Goal: Information Seeking & Learning: Learn about a topic

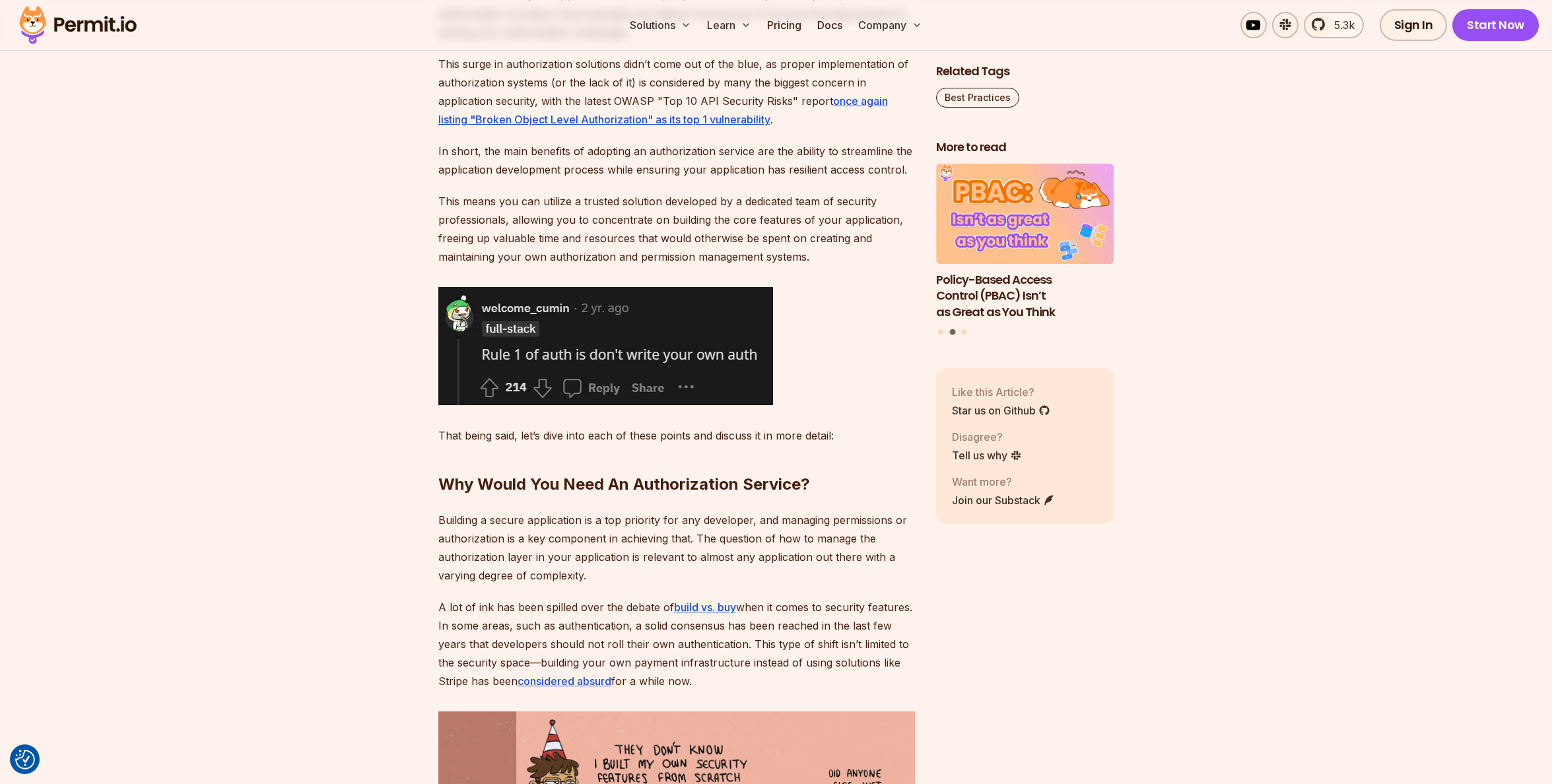
scroll to position [1452, 0]
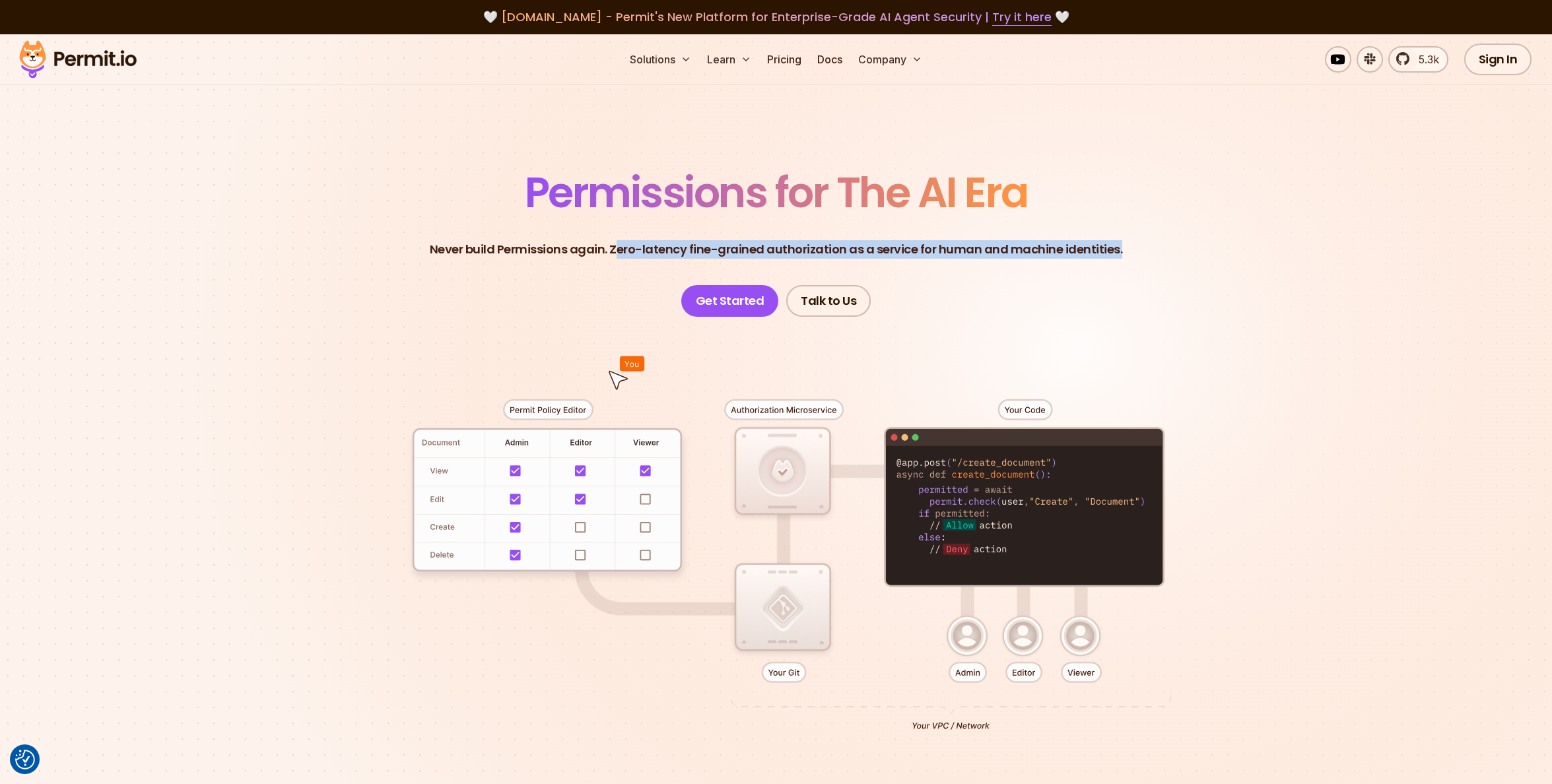
drag, startPoint x: 622, startPoint y: 247, endPoint x: 1119, endPoint y: 257, distance: 497.1
click at [1119, 257] on header "Permissions for The AI Era Never build Permissions again. Zero-latency fine-gra…" at bounding box center [776, 244] width 925 height 145
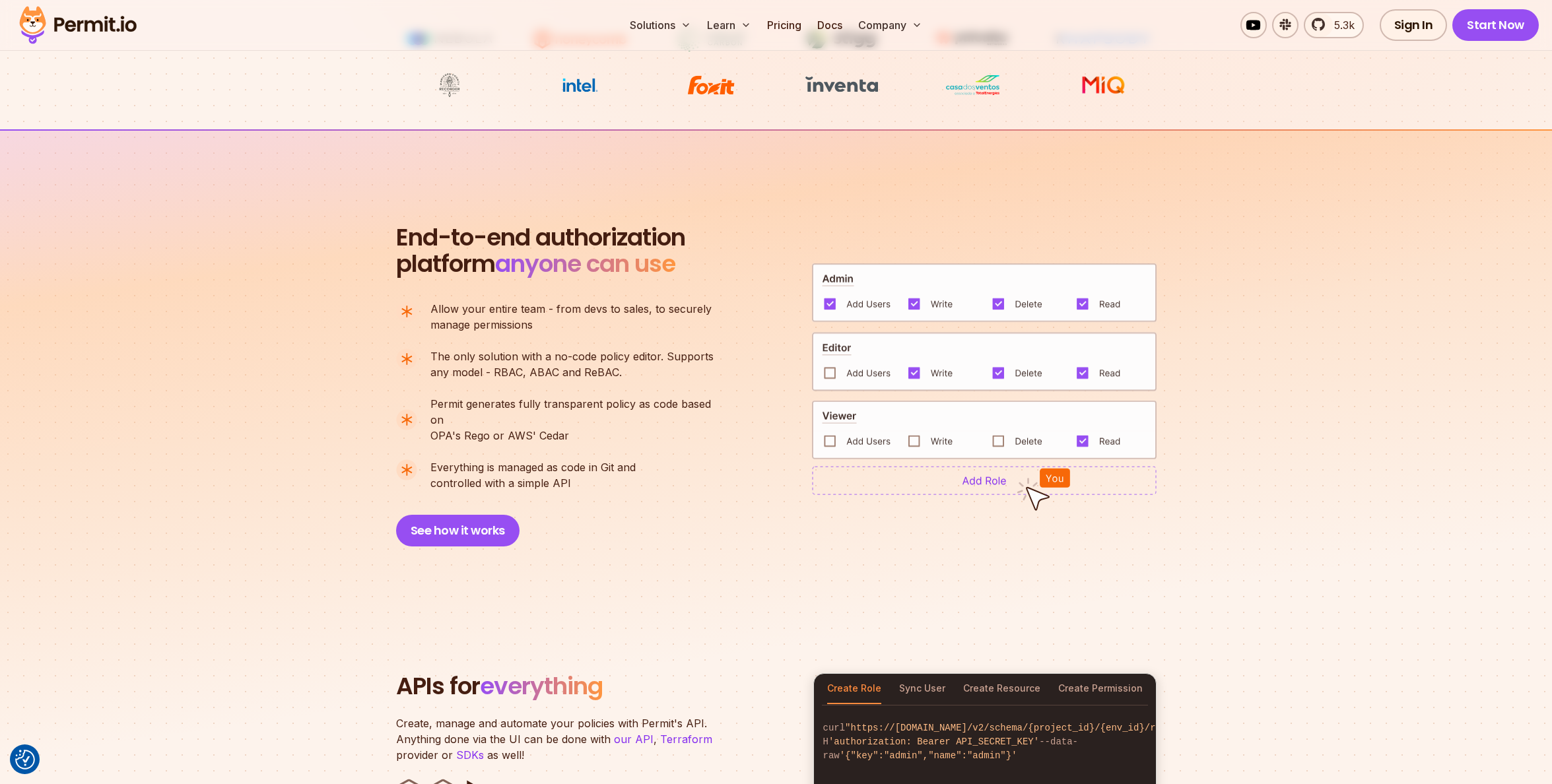
scroll to position [792, 0]
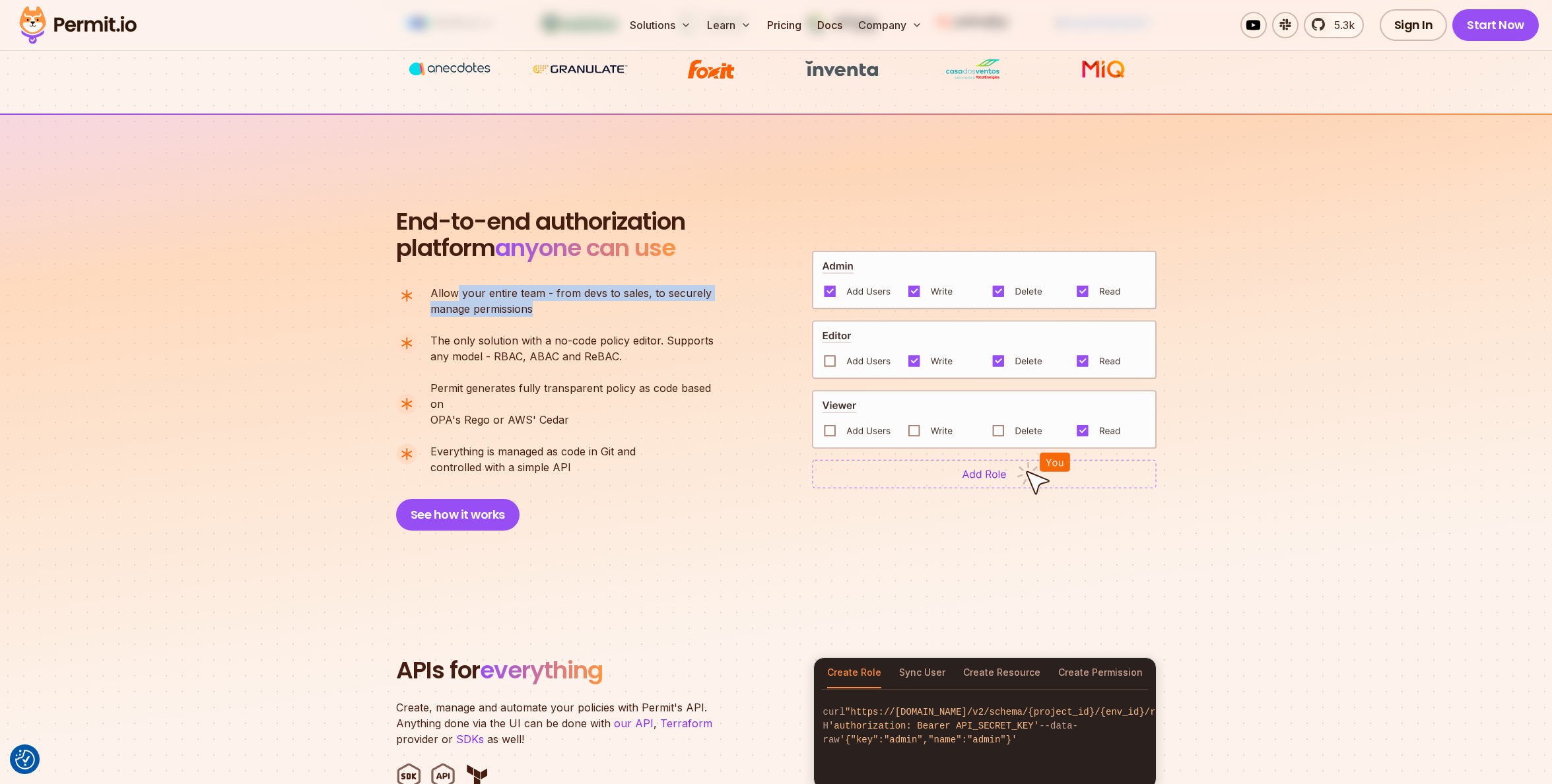
drag, startPoint x: 457, startPoint y: 293, endPoint x: 714, endPoint y: 305, distance: 257.3
click at [714, 305] on li "Allow your entire team - from devs to sales, to securely manage permissions" at bounding box center [560, 300] width 329 height 32
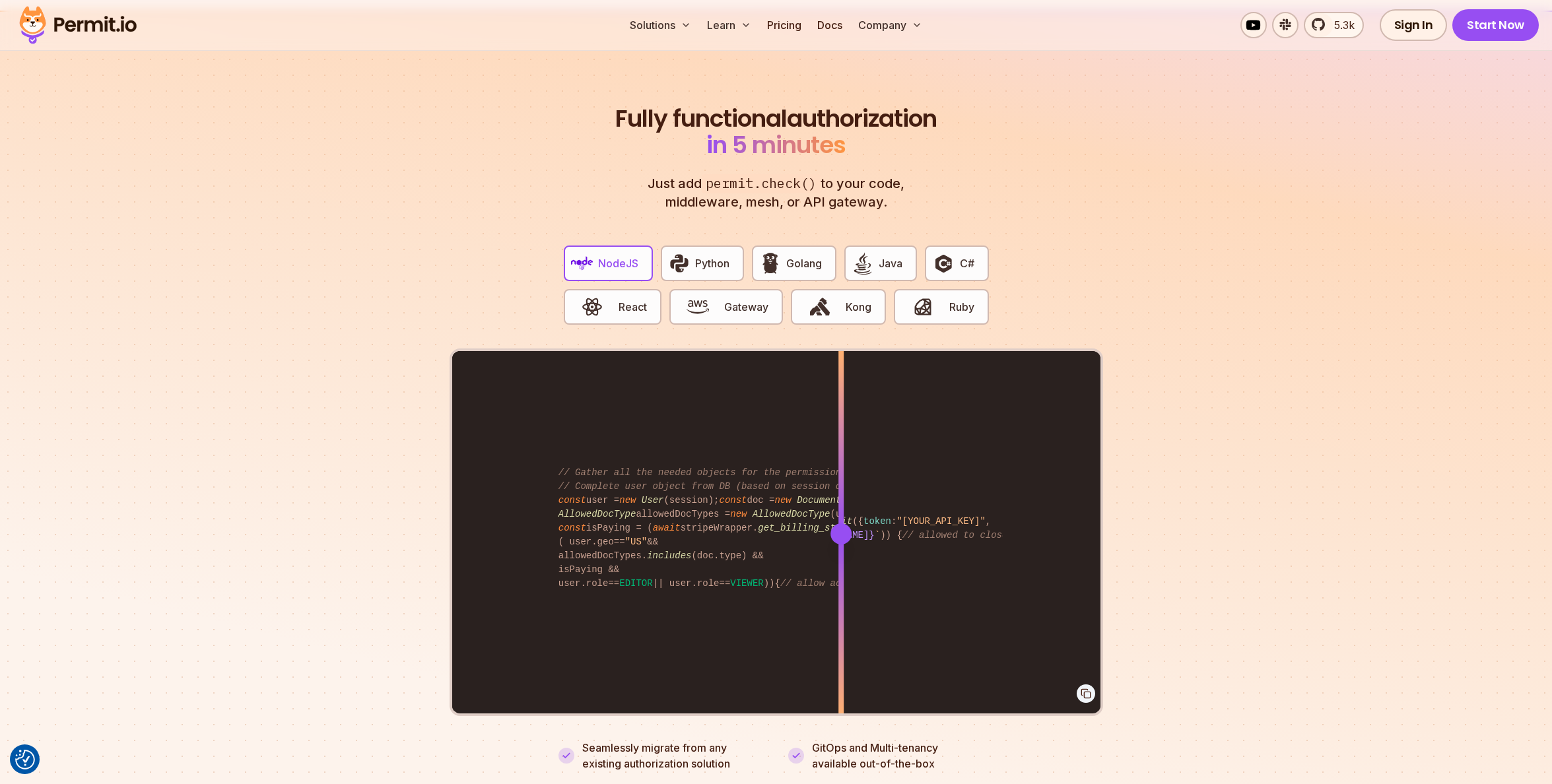
scroll to position [2507, 0]
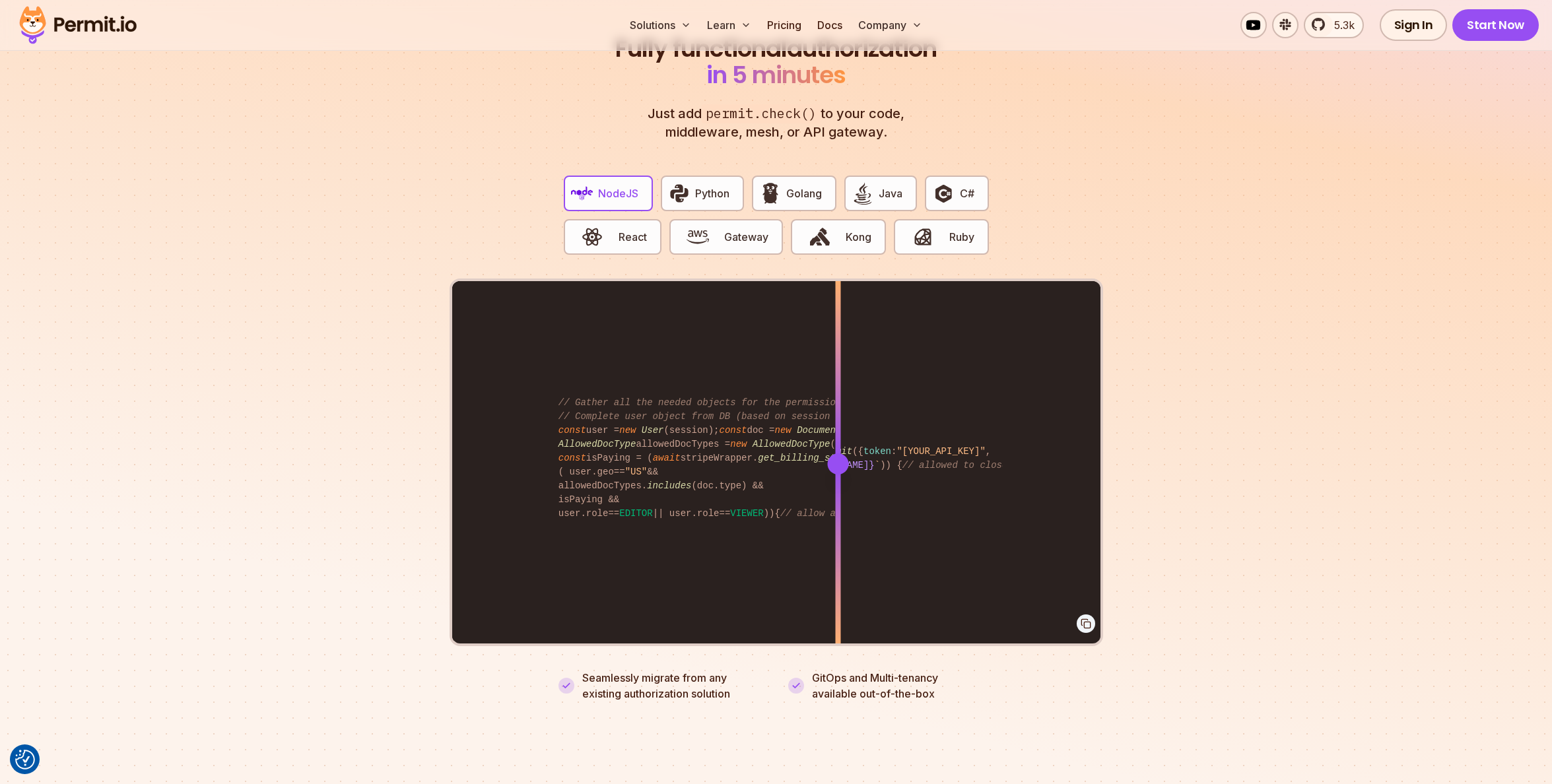
drag, startPoint x: 841, startPoint y: 447, endPoint x: 838, endPoint y: 461, distance: 14.3
click at [838, 461] on div at bounding box center [838, 462] width 5 height 364
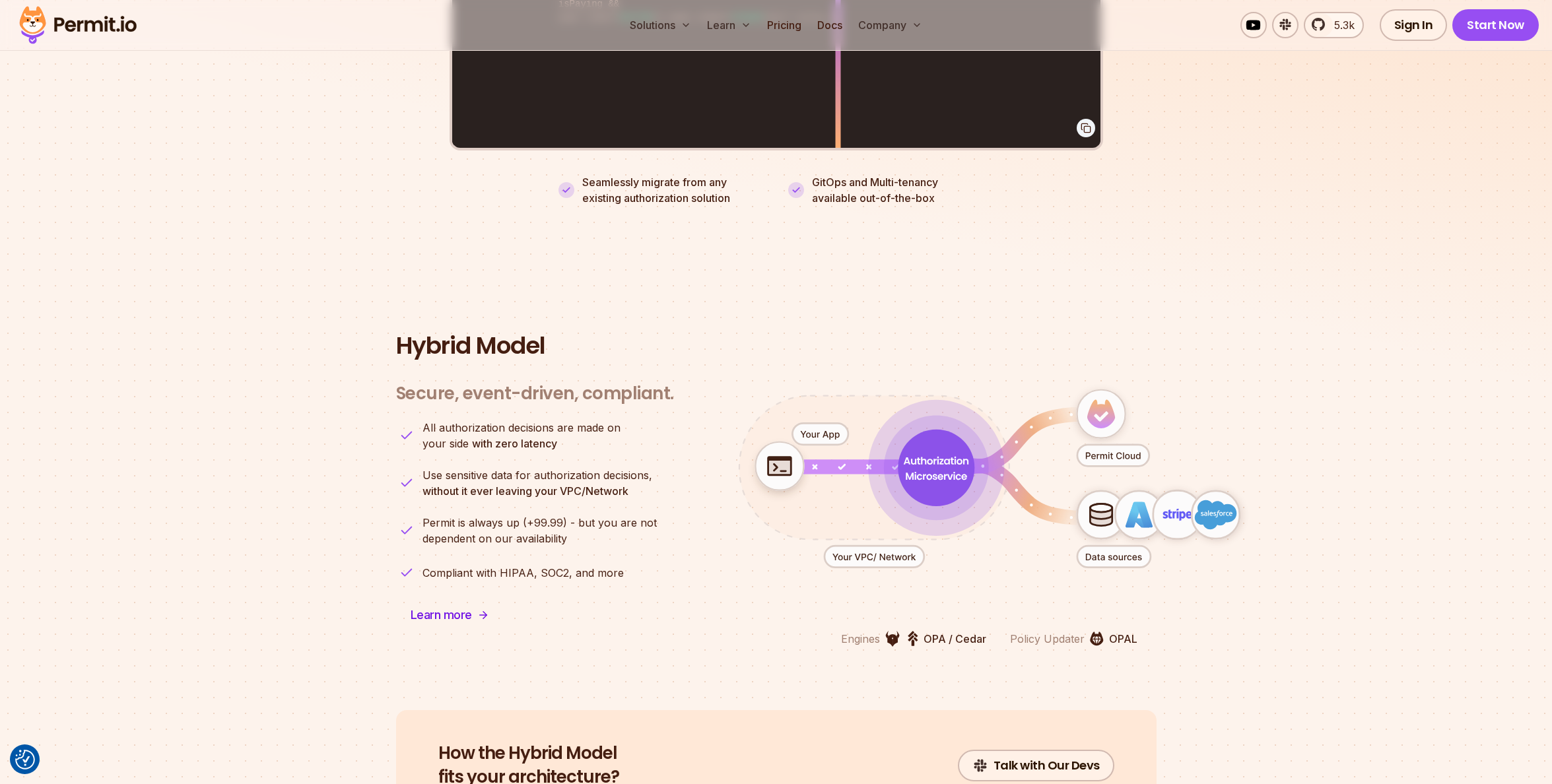
scroll to position [3101, 0]
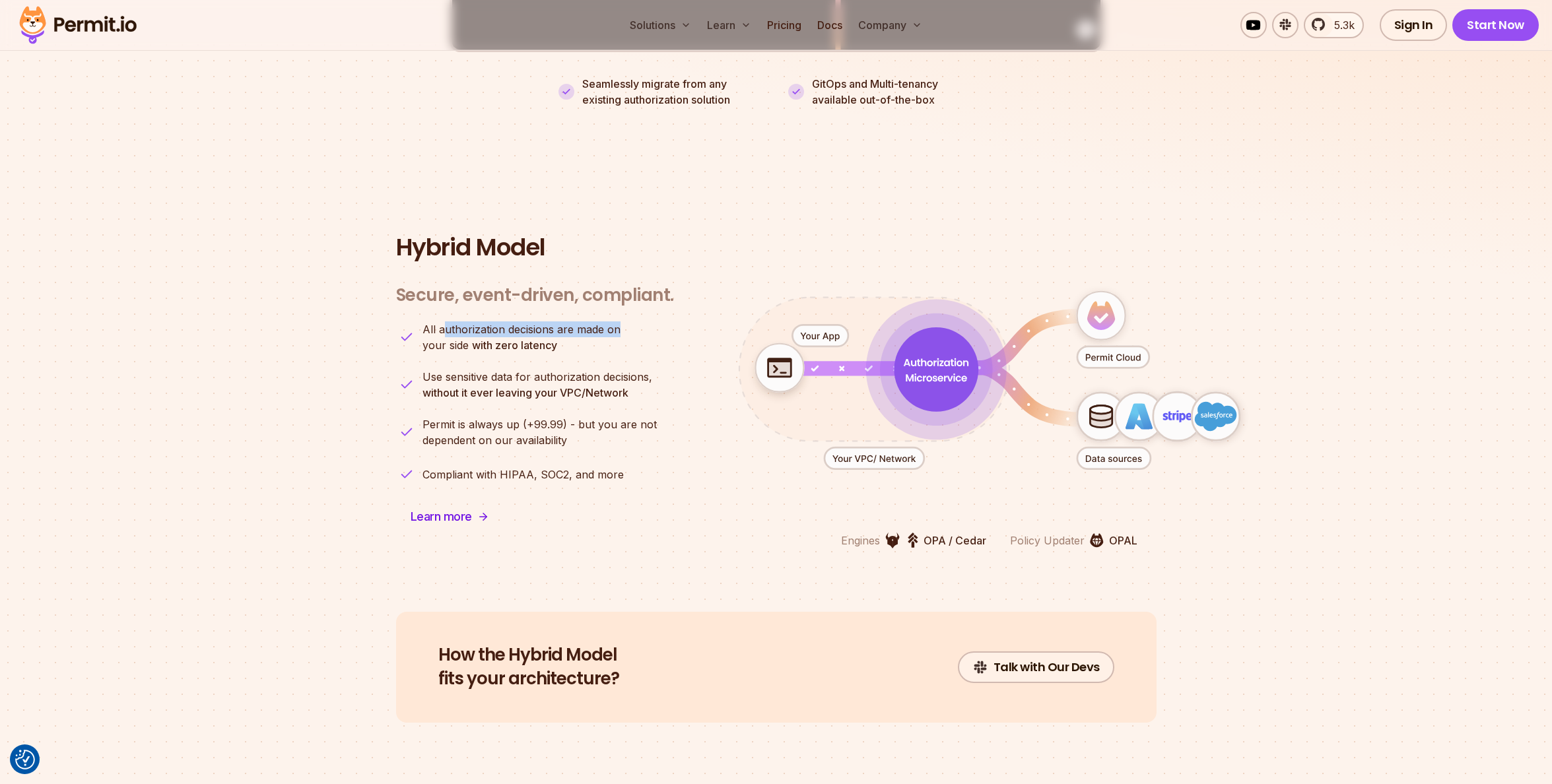
drag, startPoint x: 442, startPoint y: 313, endPoint x: 630, endPoint y: 314, distance: 188.0
click at [630, 322] on li "All authorization decisions are made on your side with zero latency" at bounding box center [535, 337] width 278 height 32
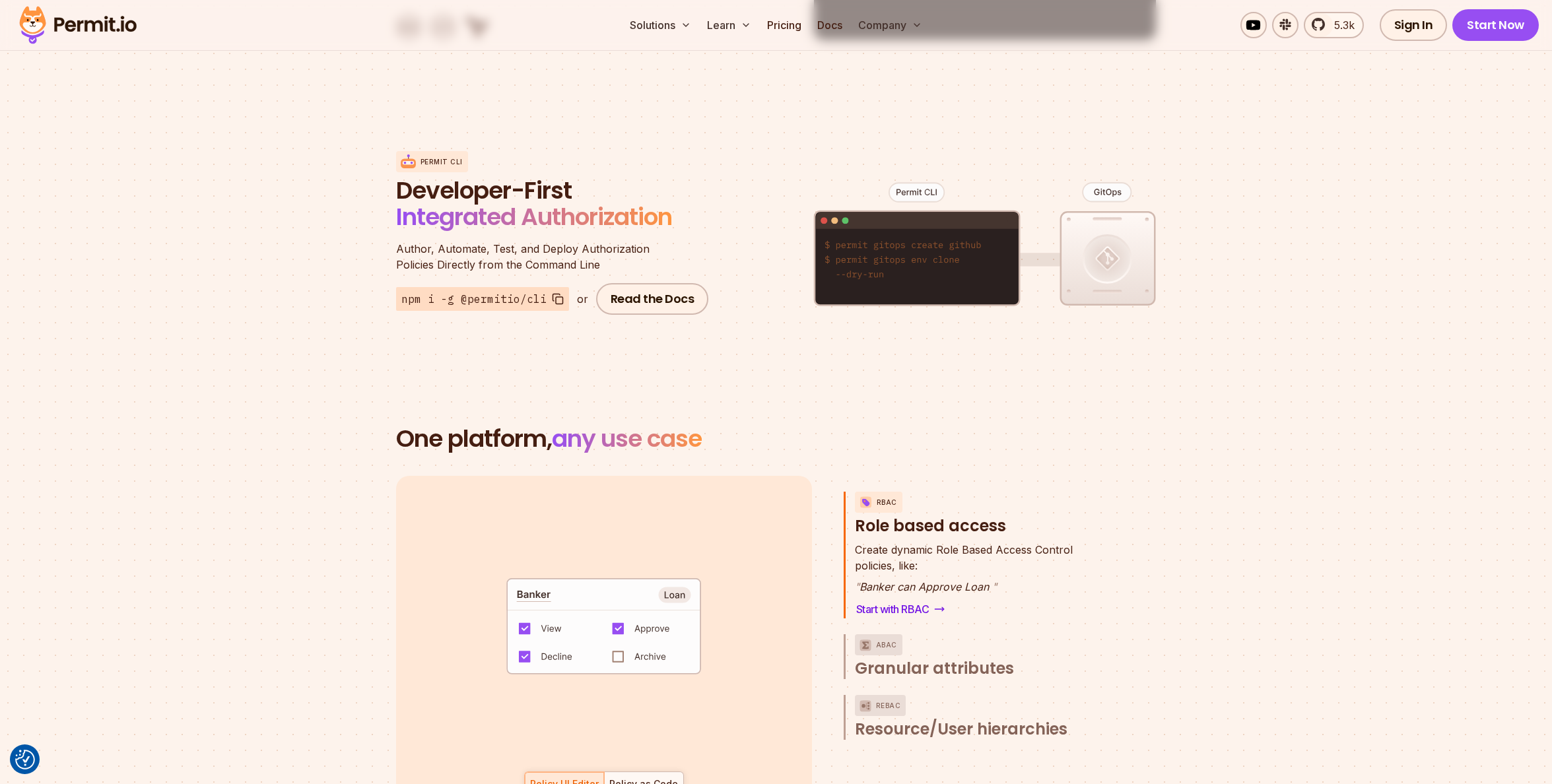
scroll to position [1013, 0]
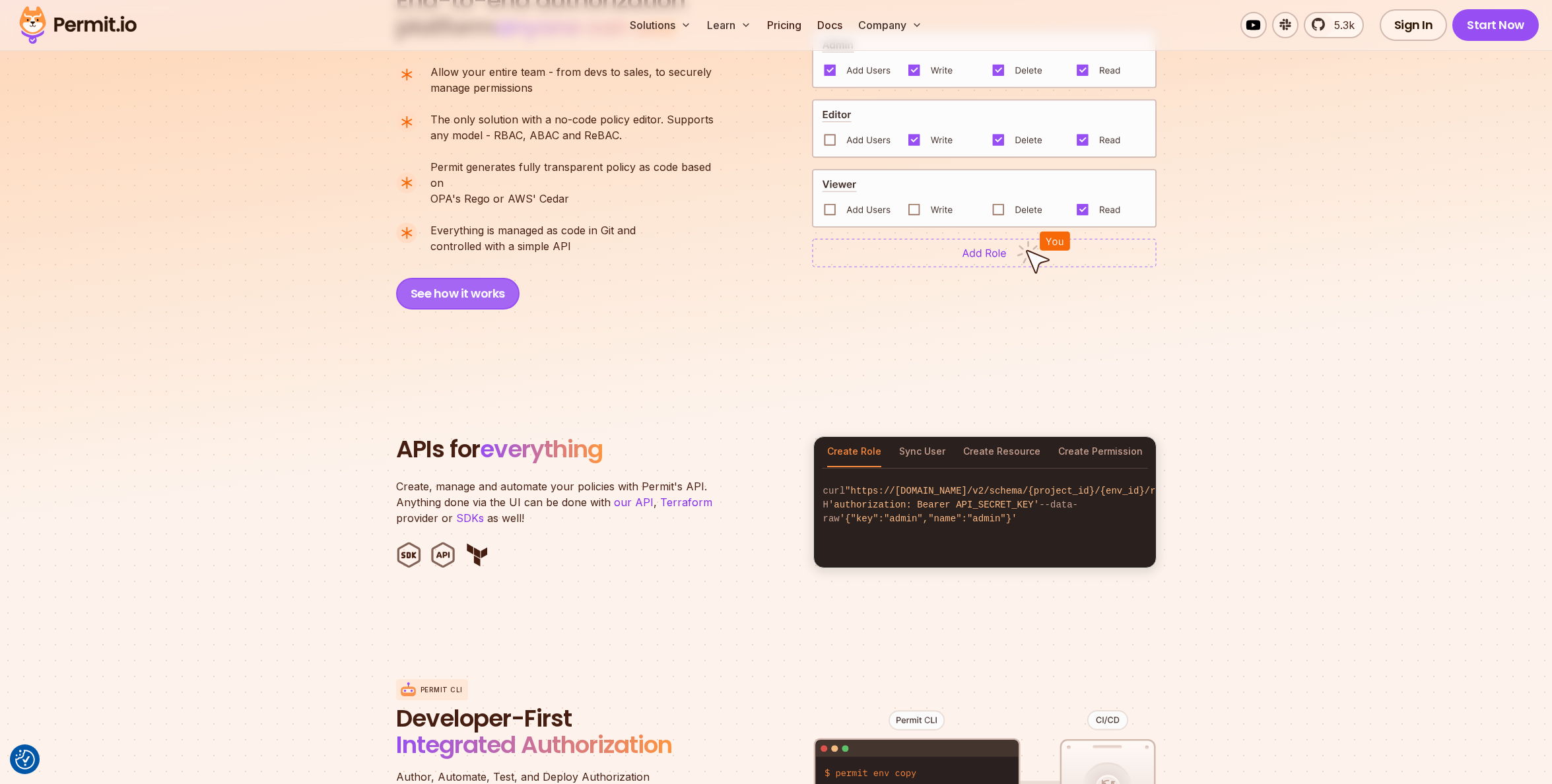
click at [496, 279] on button "See how it works" at bounding box center [458, 293] width 123 height 32
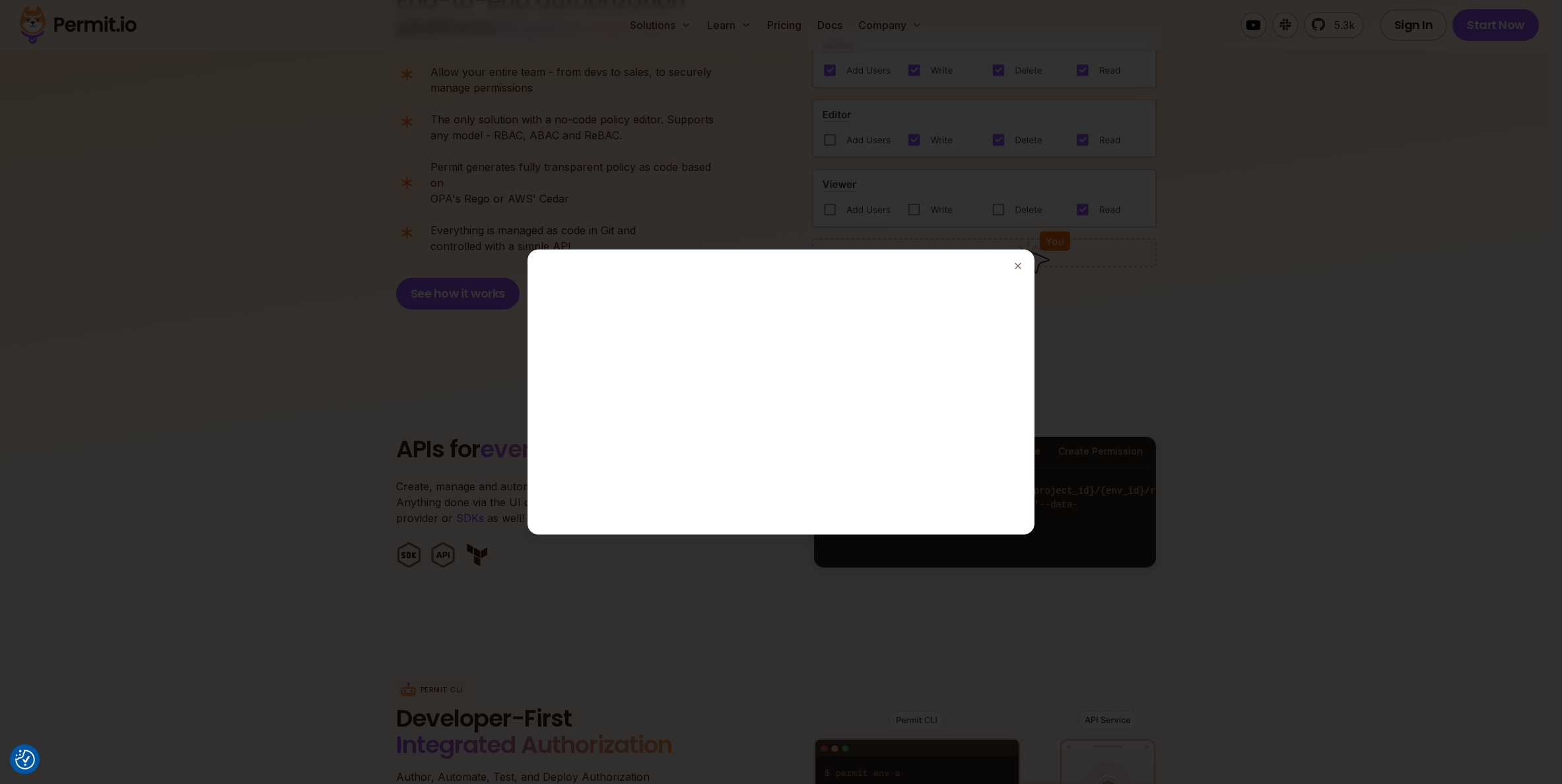
click at [1357, 389] on div at bounding box center [781, 392] width 1562 height 784
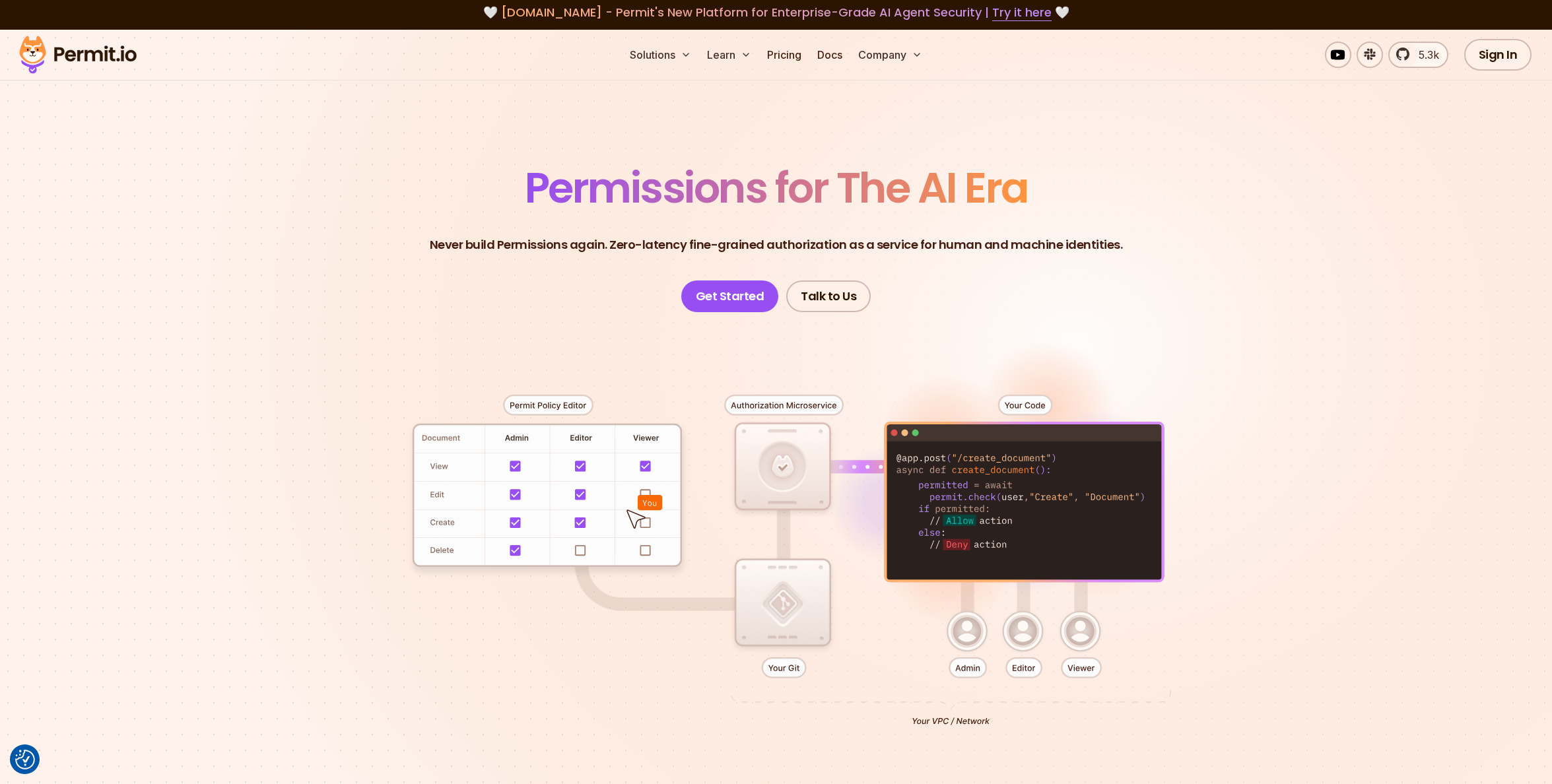
scroll to position [0, 0]
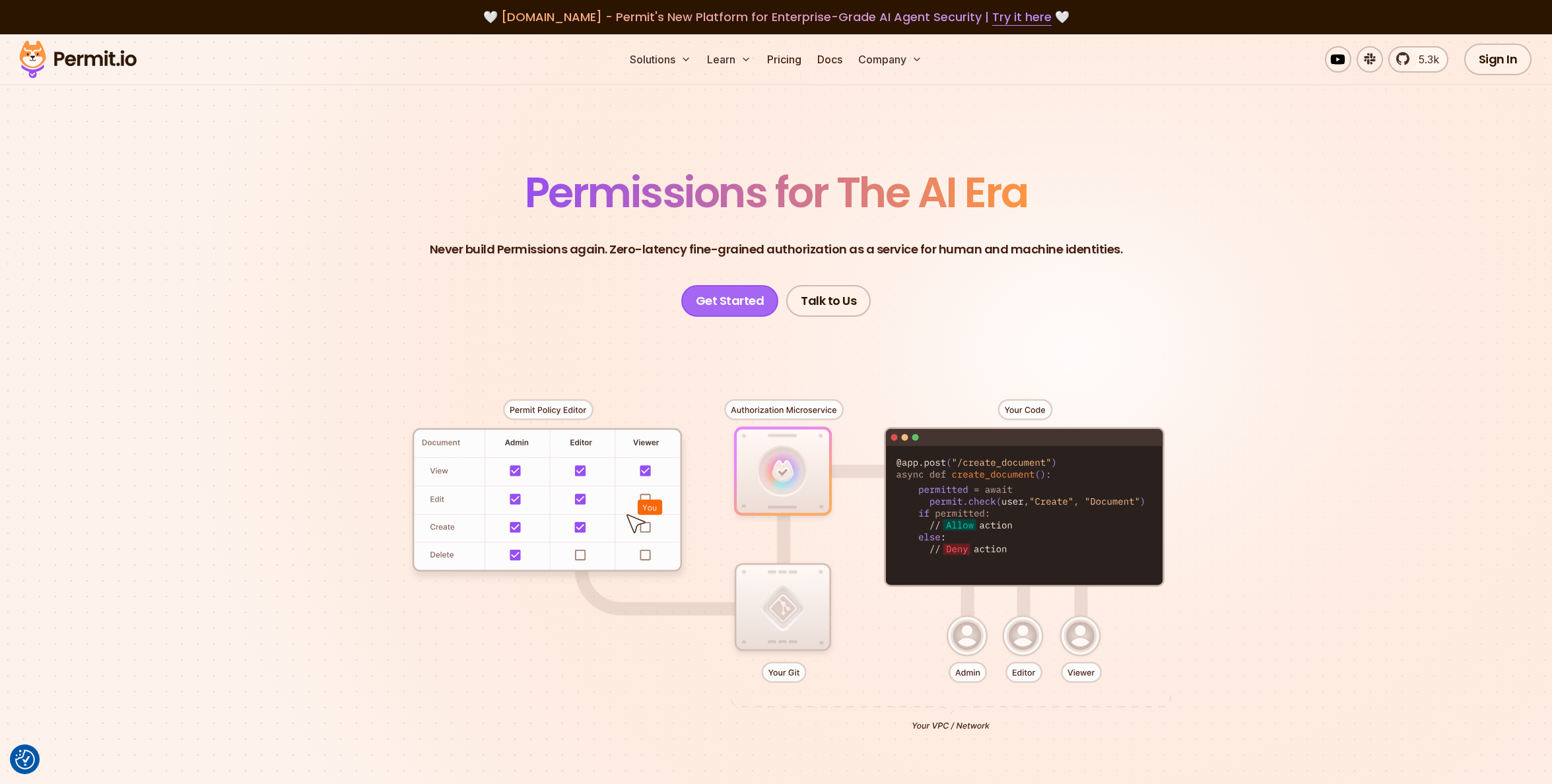
click at [726, 303] on link "Get Started" at bounding box center [730, 300] width 98 height 32
click at [833, 61] on link "Docs" at bounding box center [830, 59] width 35 height 26
click at [829, 62] on link "Docs" at bounding box center [830, 59] width 35 height 26
click at [738, 300] on link "Get Started" at bounding box center [730, 300] width 98 height 32
click at [791, 62] on link "Pricing" at bounding box center [784, 59] width 45 height 26
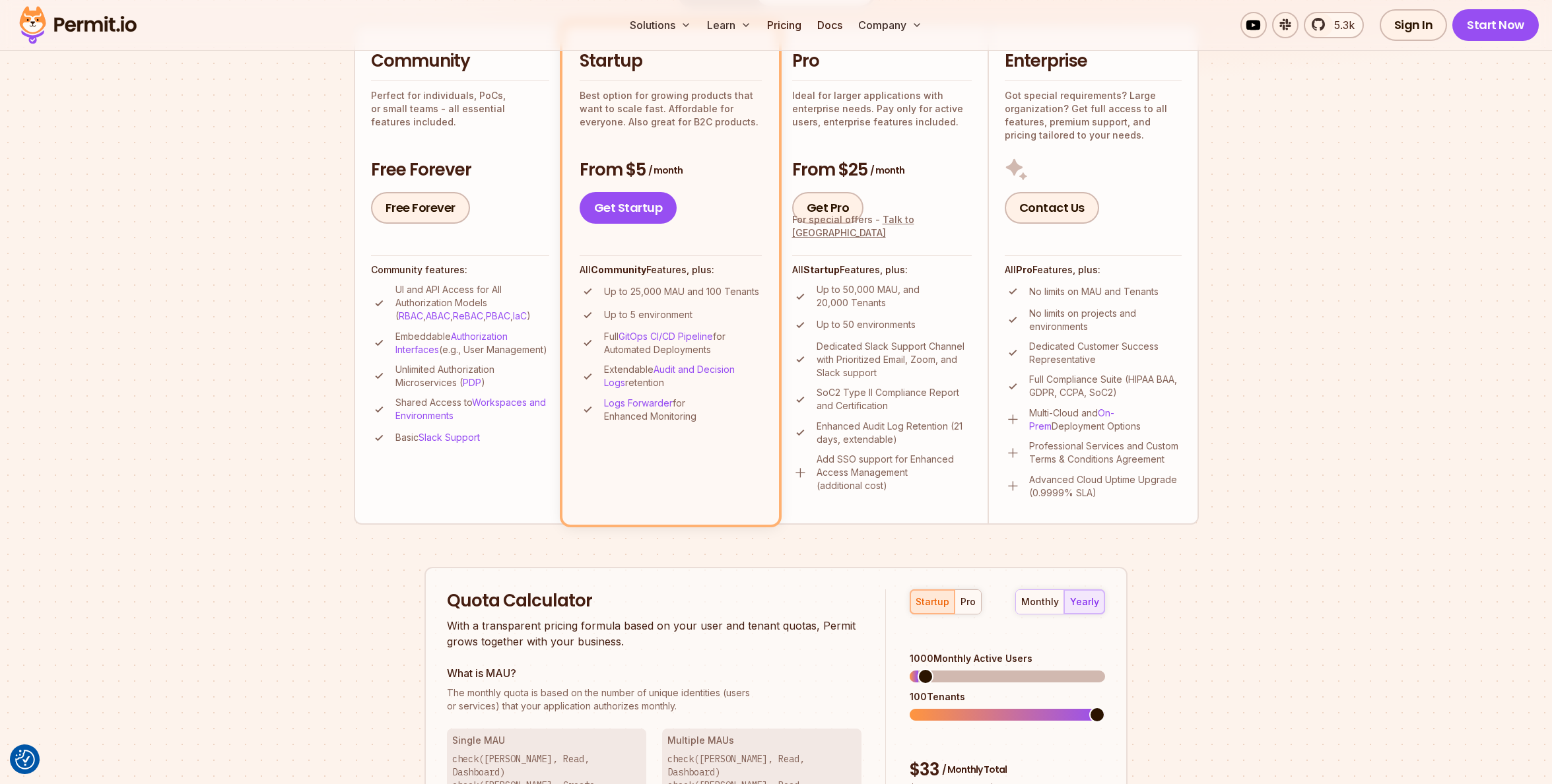
scroll to position [330, 0]
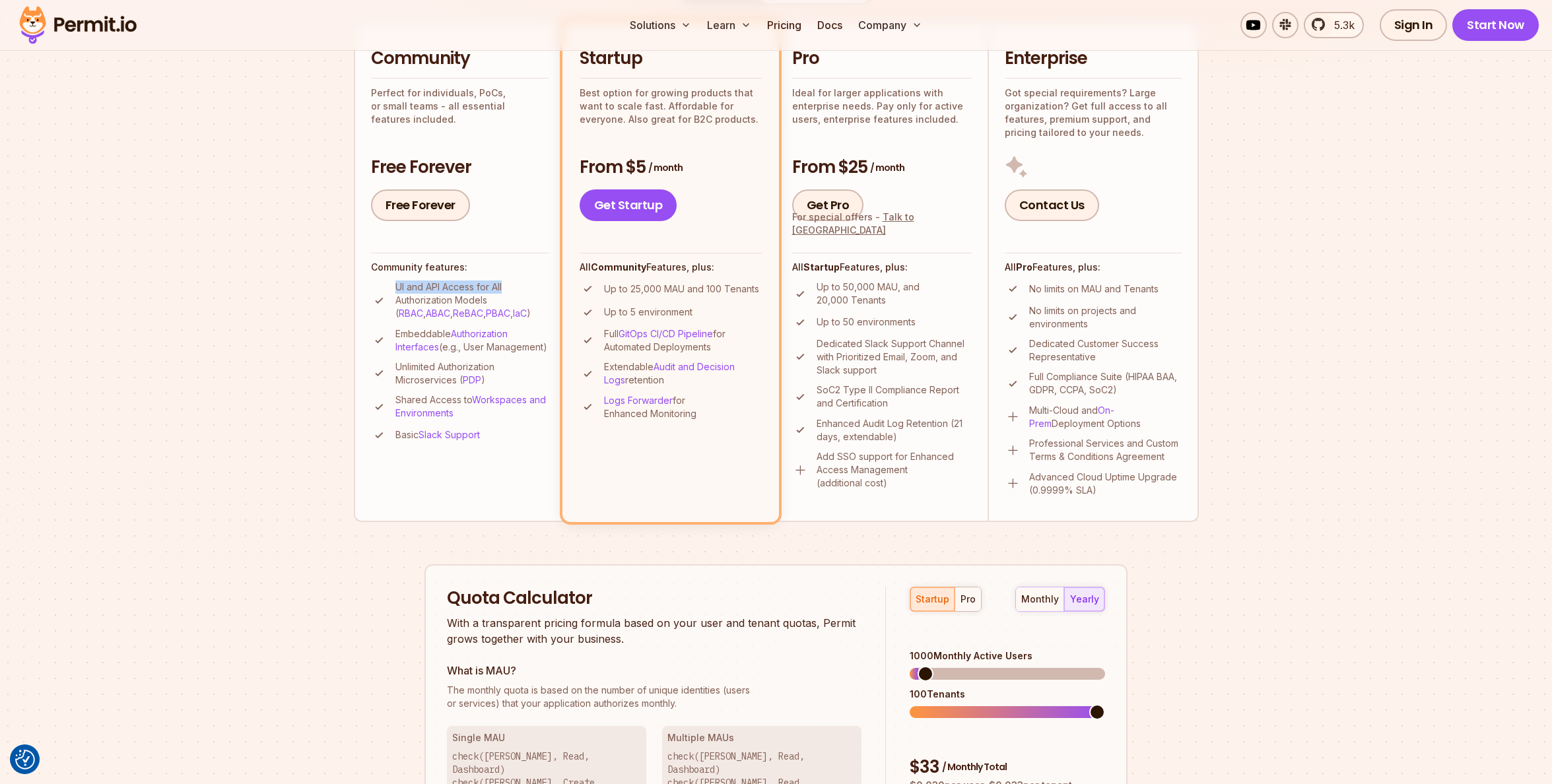
drag, startPoint x: 396, startPoint y: 287, endPoint x: 517, endPoint y: 287, distance: 121.0
click at [517, 287] on p "UI and API Access for All Authorization Models ( RBAC , ABAC , ReBAC , PBAC , I…" at bounding box center [473, 299] width 154 height 39
click at [469, 299] on p "UI and API Access for All Authorization Models ( RBAC , ABAC , ReBAC , PBAC , I…" at bounding box center [473, 299] width 154 height 39
click at [439, 304] on p "UI and API Access for All Authorization Models ( RBAC , ABAC , ReBAC , PBAC , I…" at bounding box center [473, 299] width 154 height 39
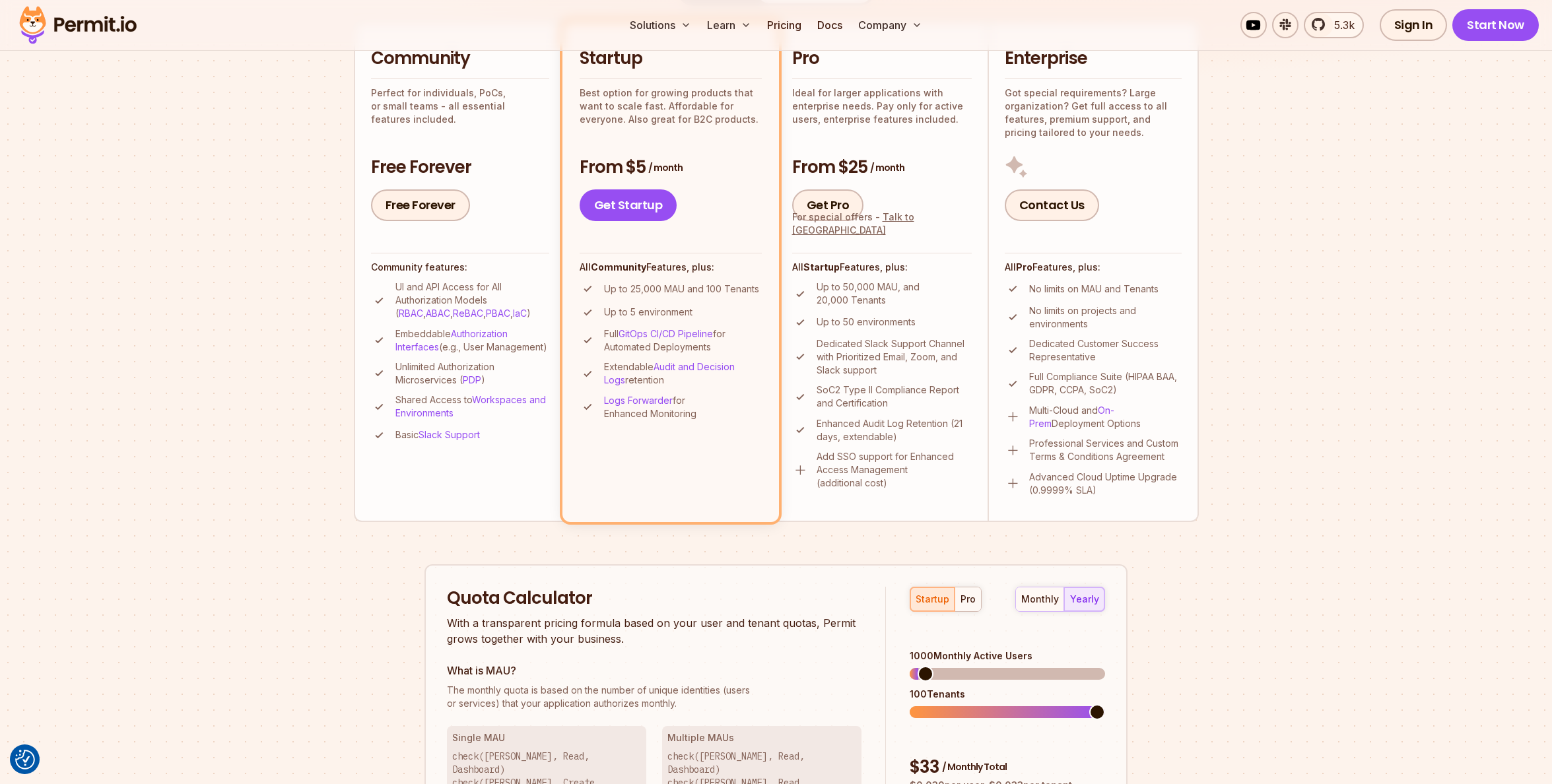
click at [422, 291] on p "UI and API Access for All Authorization Models ( RBAC , ABAC , ReBAC , PBAC , I…" at bounding box center [473, 299] width 154 height 39
click at [419, 209] on link "Free Forever" at bounding box center [420, 205] width 99 height 32
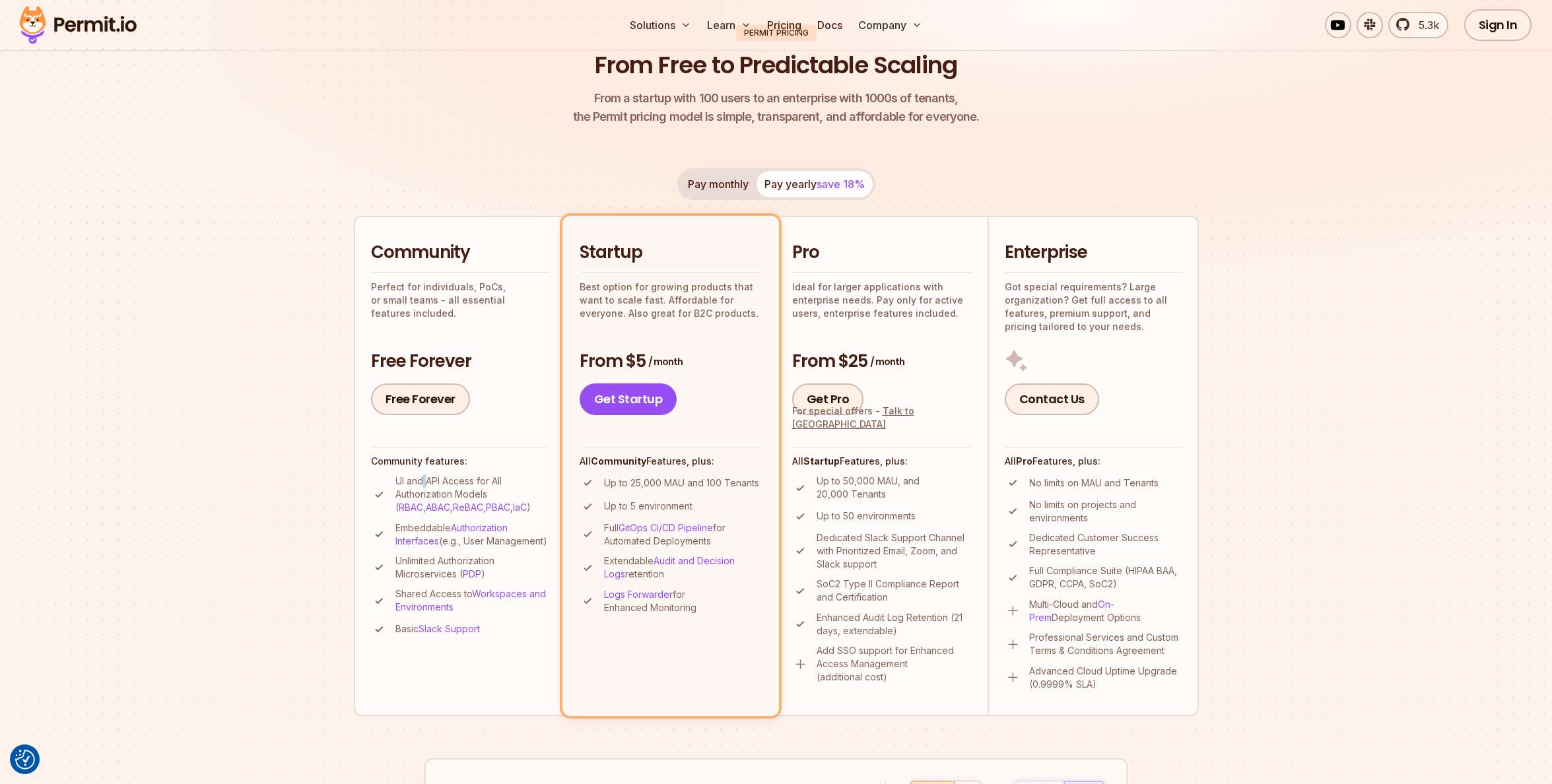
scroll to position [0, 0]
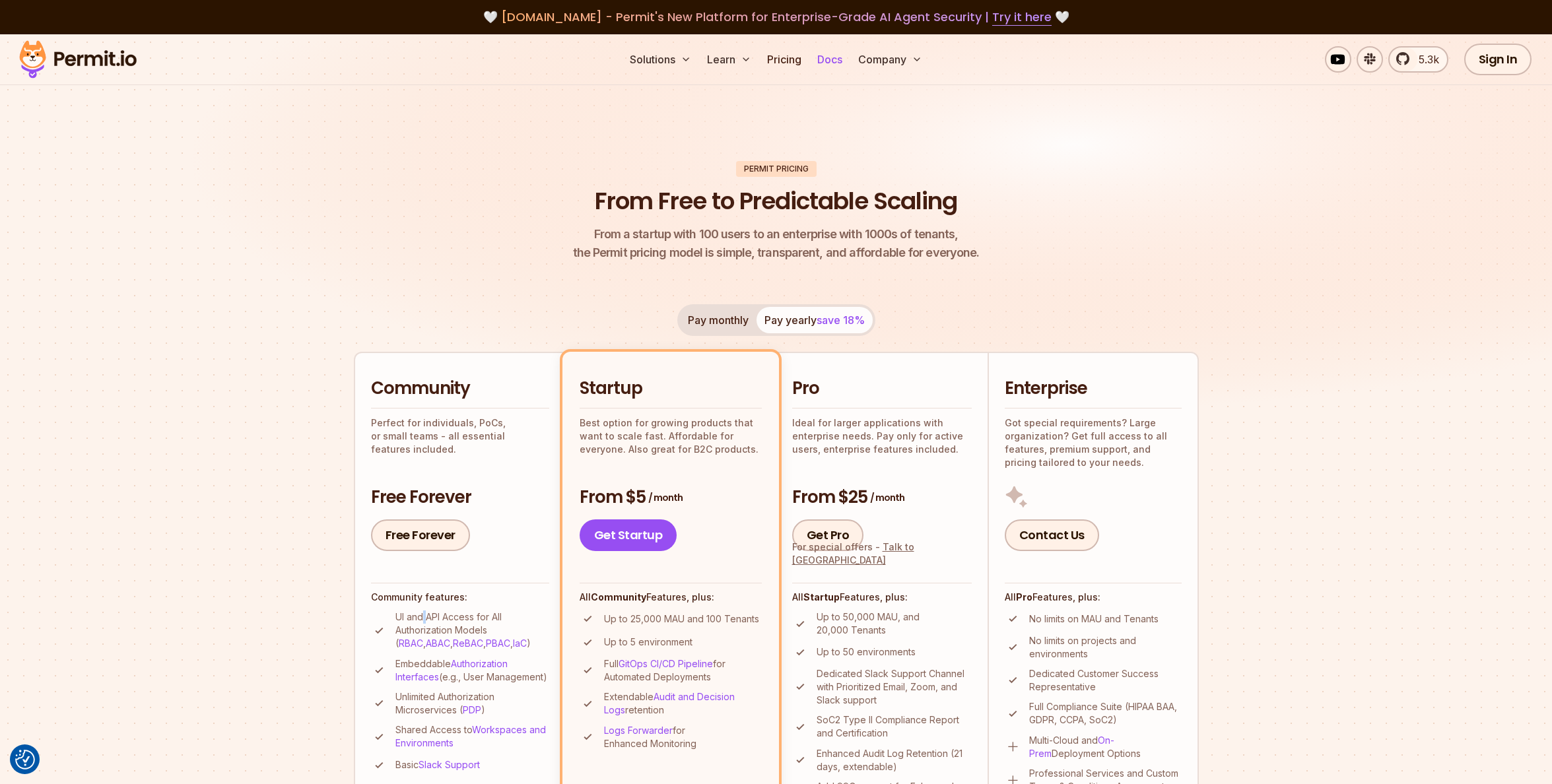
click at [828, 58] on link "Docs" at bounding box center [830, 59] width 35 height 26
